Goal: Task Accomplishment & Management: Manage account settings

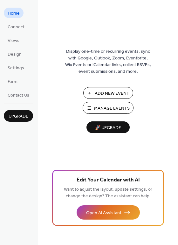
click at [106, 107] on span "Manage Events" at bounding box center [112, 108] width 36 height 7
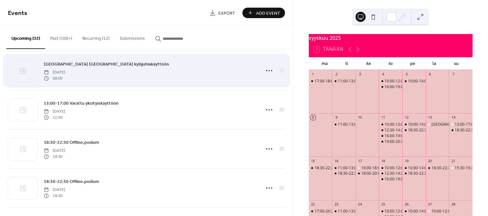
scroll to position [88, 0]
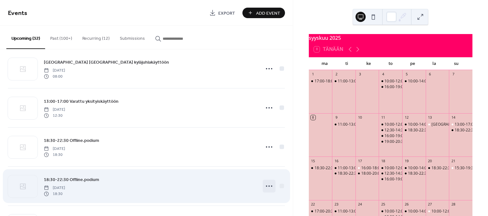
click at [265, 186] on icon at bounding box center [269, 186] width 10 height 10
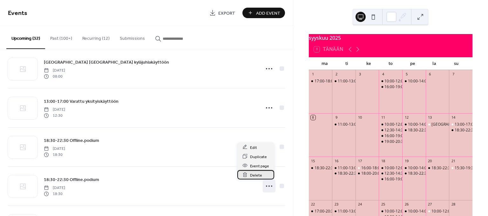
click at [260, 177] on span "Delete" at bounding box center [256, 175] width 12 height 7
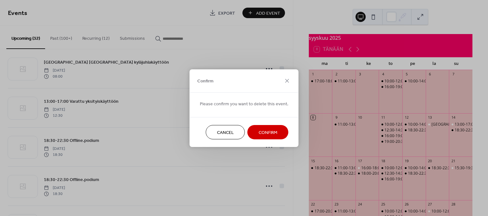
click at [262, 131] on span "Confirm" at bounding box center [268, 132] width 19 height 7
